Goal: Task Accomplishment & Management: Manage account settings

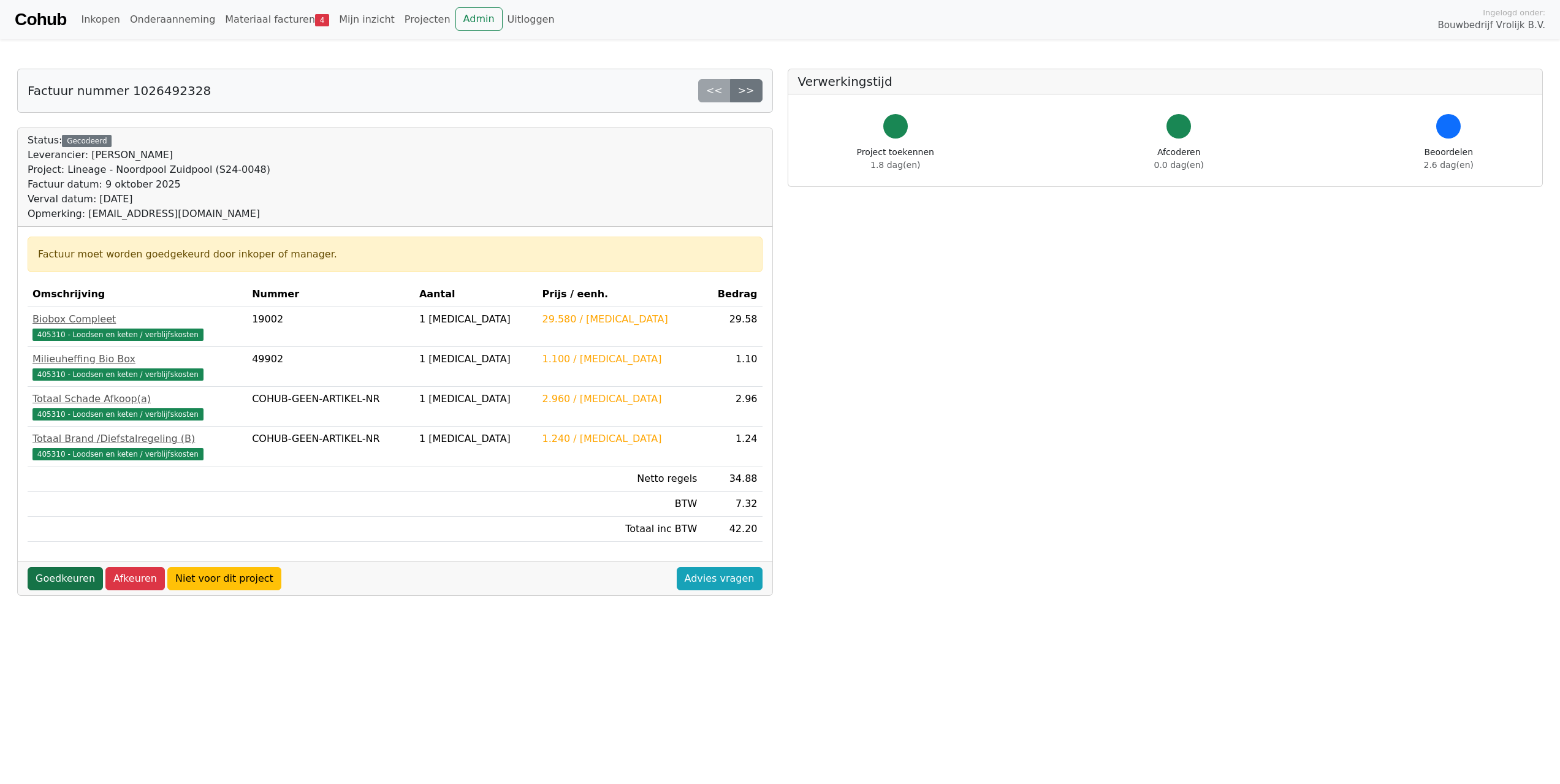
click at [48, 581] on link "Goedkeuren" at bounding box center [65, 578] width 75 height 23
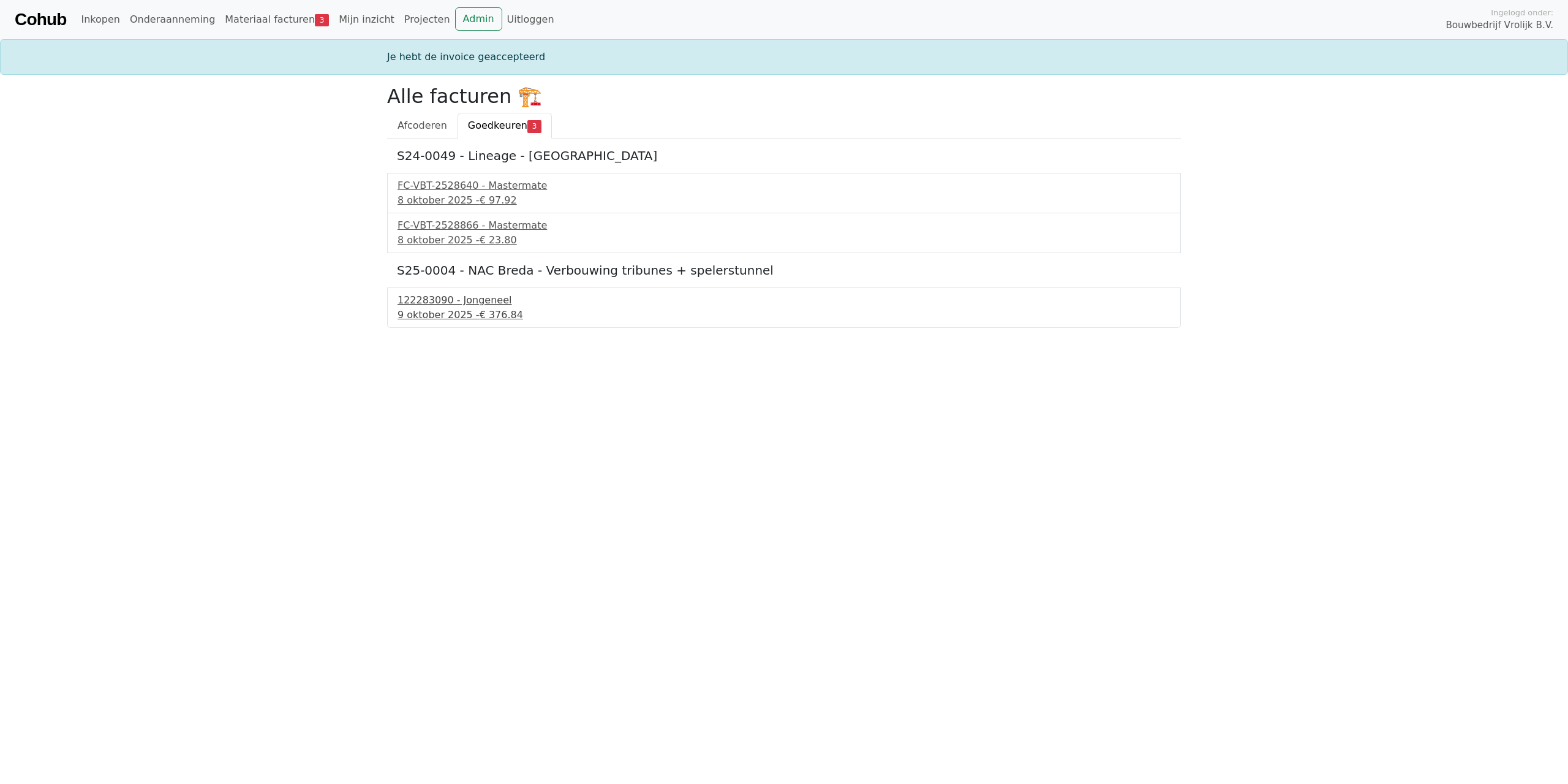
click at [470, 300] on div "122283090 - Jongeneel" at bounding box center [784, 300] width 773 height 15
